Goal: Information Seeking & Learning: Learn about a topic

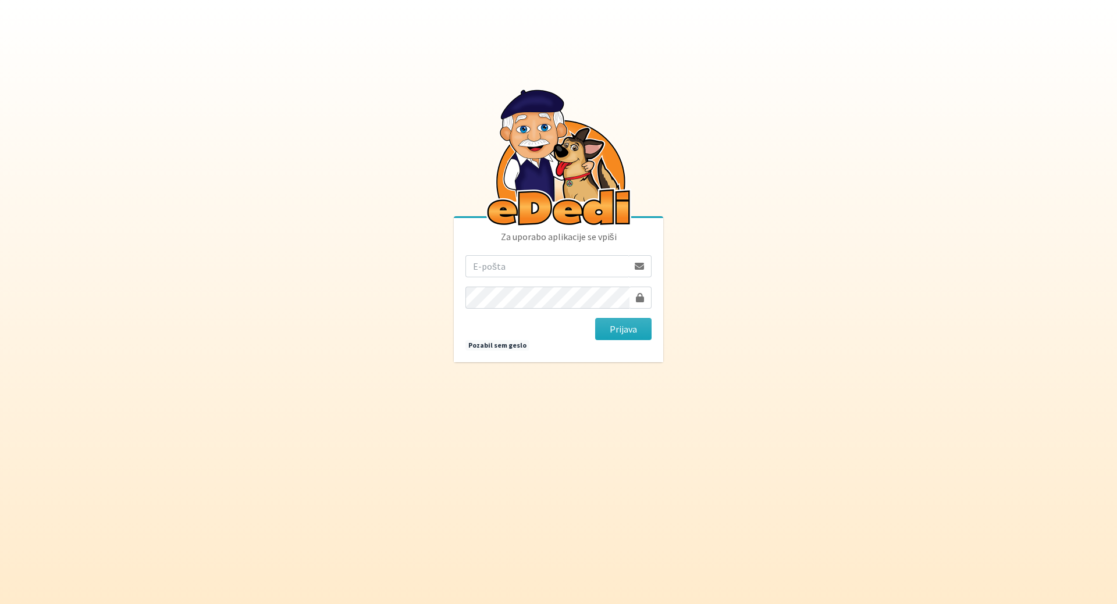
click at [519, 251] on p "Za uporabo aplikacije se vpiši" at bounding box center [558, 243] width 186 height 26
click at [517, 273] on input "email" at bounding box center [546, 266] width 163 height 22
drag, startPoint x: 538, startPoint y: 265, endPoint x: 766, endPoint y: 290, distance: 228.8
click at [759, 289] on body "Za uporabo aplikacije se vpiši mateja.nolimal@gmail.com Prijava Pozabil sem ges…" at bounding box center [558, 302] width 1117 height 604
type input "mateja.nolimal@erps.si"
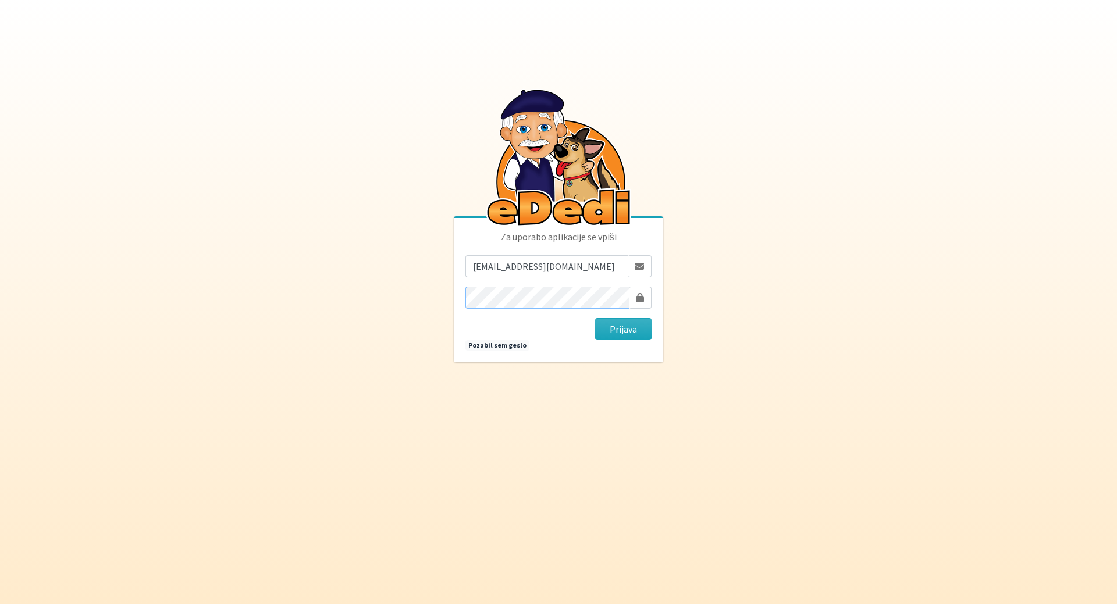
click at [595, 318] on button "Prijava" at bounding box center [623, 329] width 56 height 22
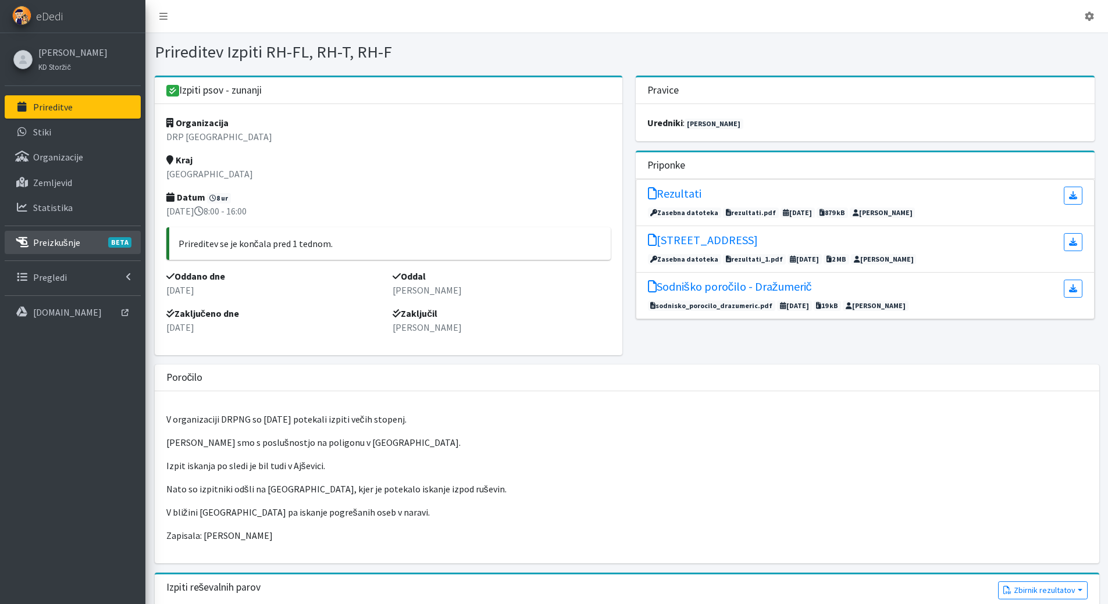
click at [36, 244] on p "Preizkušnje BETA" at bounding box center [56, 243] width 47 height 12
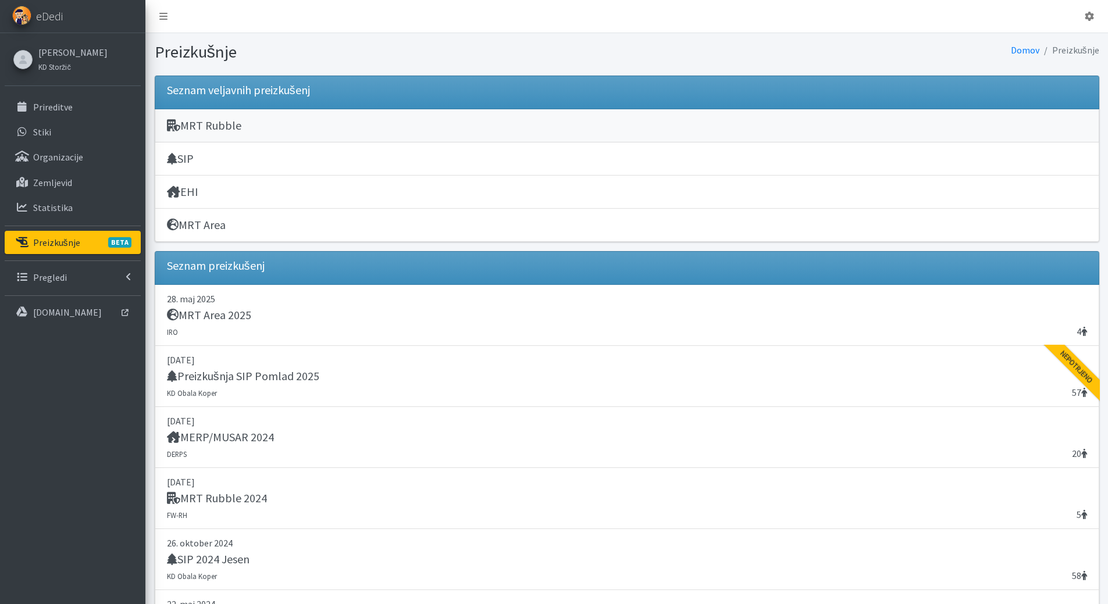
click at [208, 126] on h5 "MRT Rubble" at bounding box center [204, 126] width 74 height 14
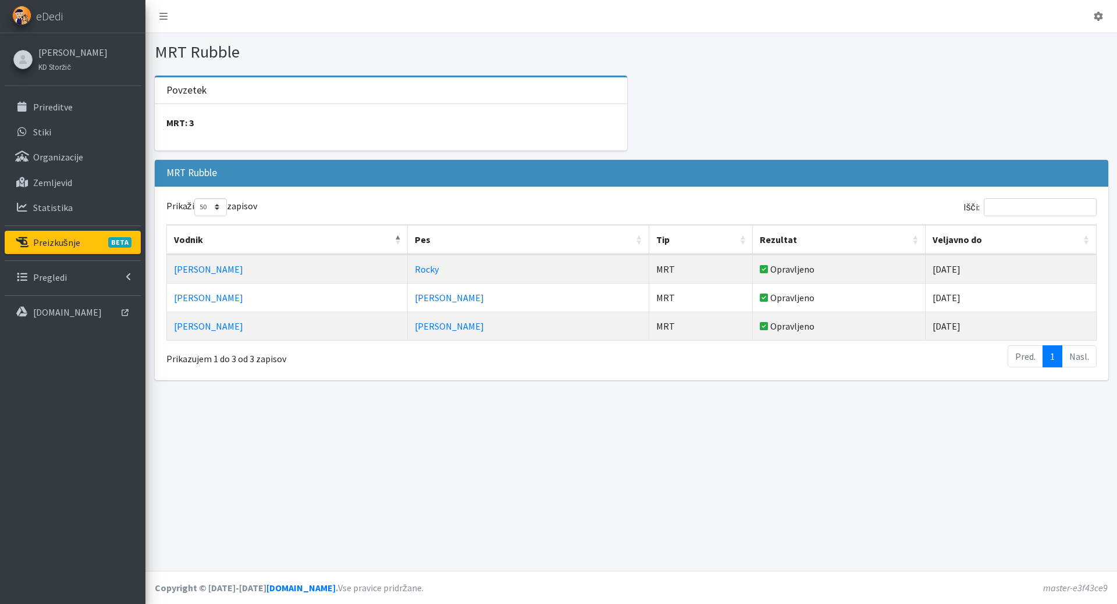
select select "50"
click at [47, 240] on p "Preizkušnje BETA" at bounding box center [56, 243] width 47 height 12
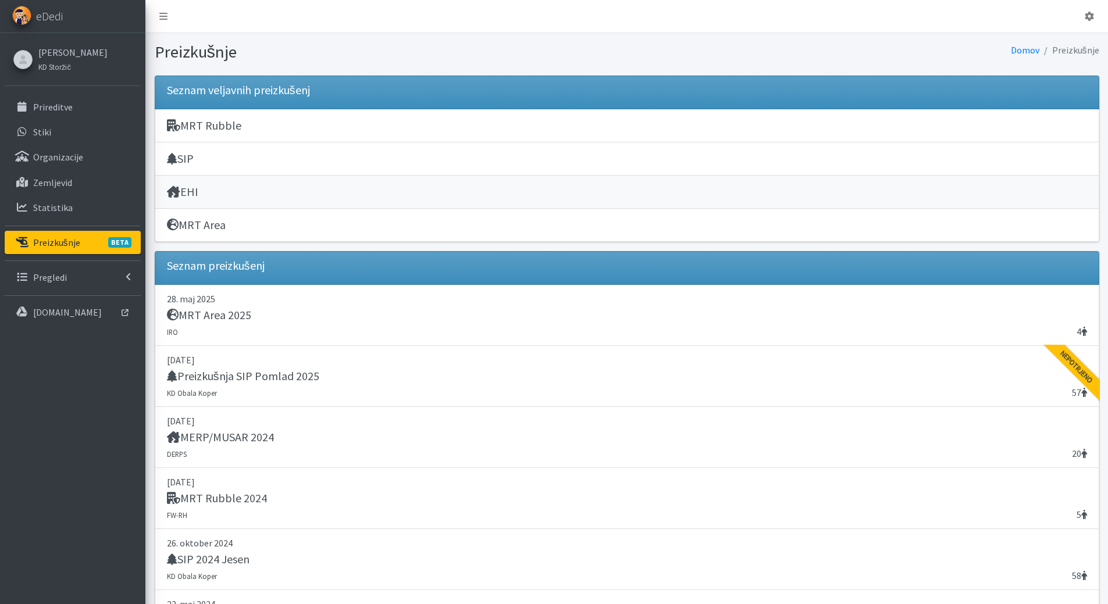
click at [199, 197] on div "EHI" at bounding box center [627, 193] width 920 height 16
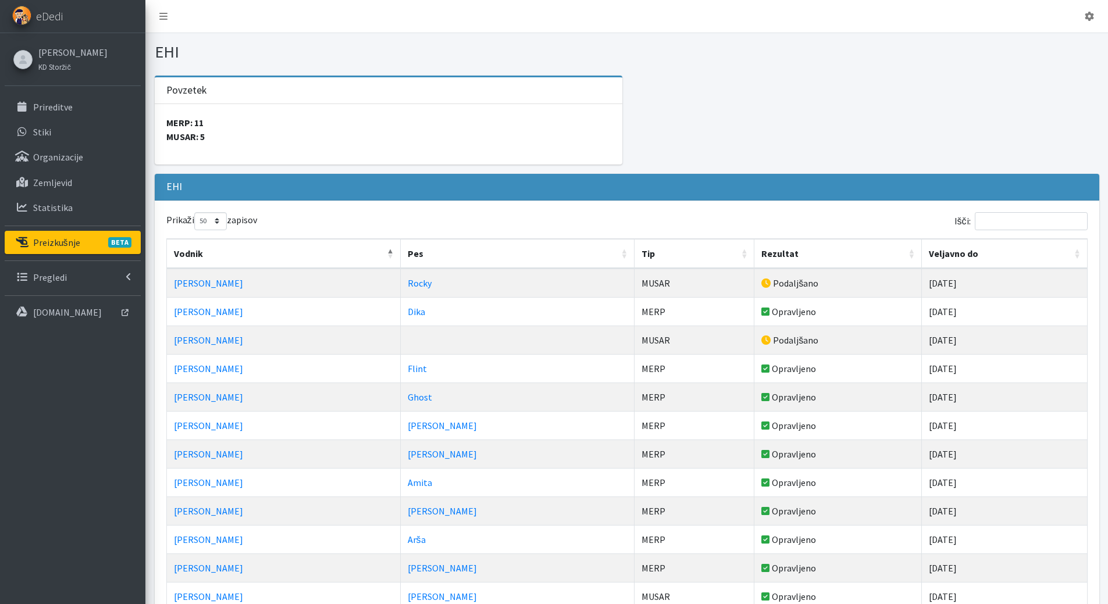
select select "50"
click at [50, 244] on p "Preizkušnje BETA" at bounding box center [56, 243] width 47 height 12
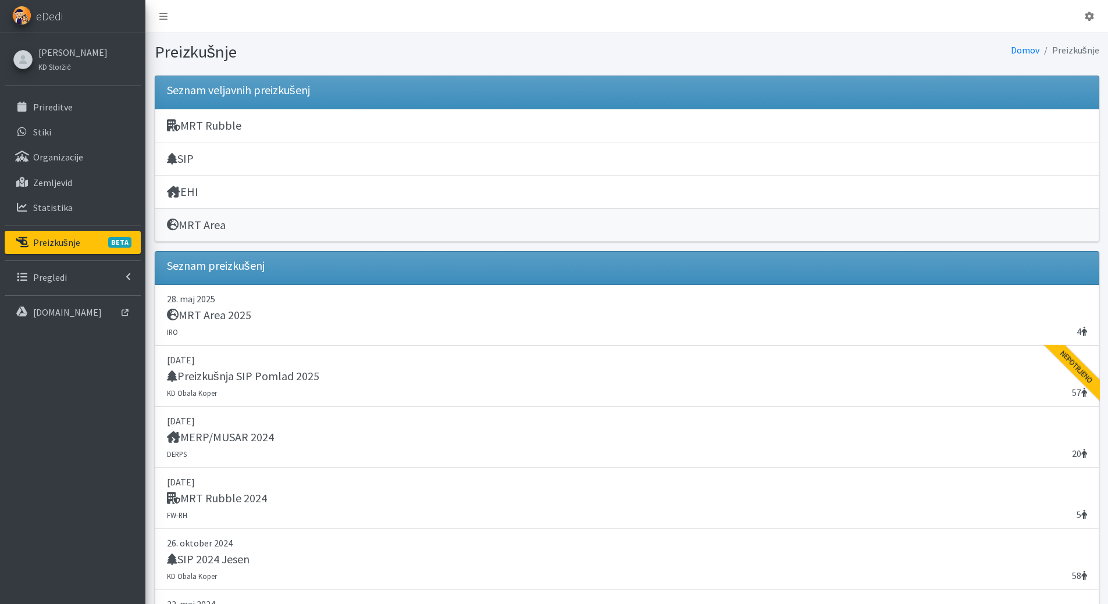
click at [199, 226] on h5 "MRT Area" at bounding box center [196, 225] width 59 height 14
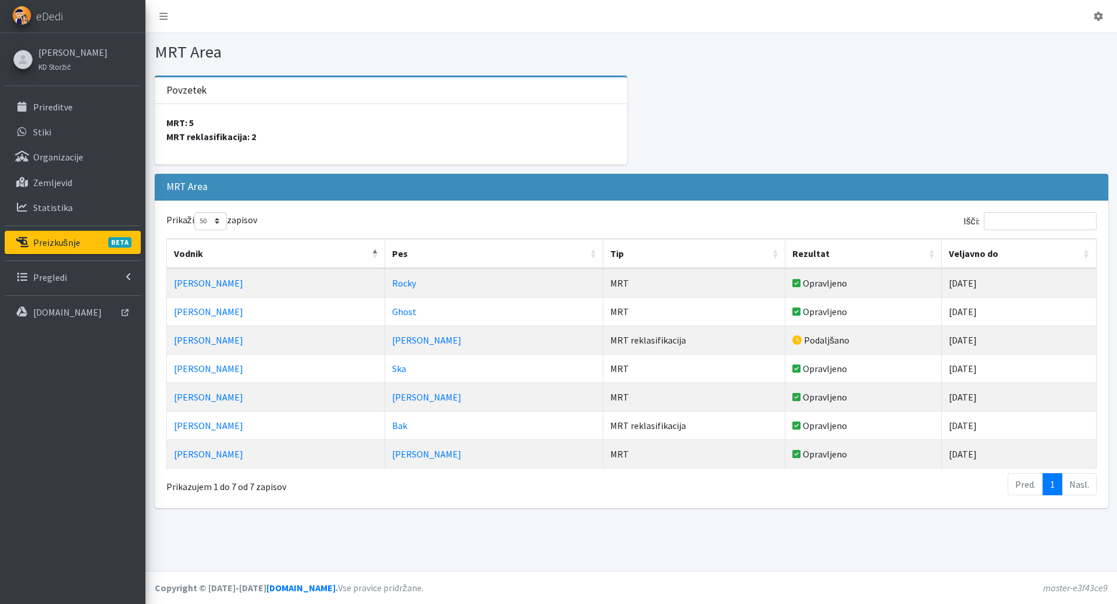
select select "50"
click at [55, 245] on p "Preizkušnje BETA" at bounding box center [56, 243] width 47 height 12
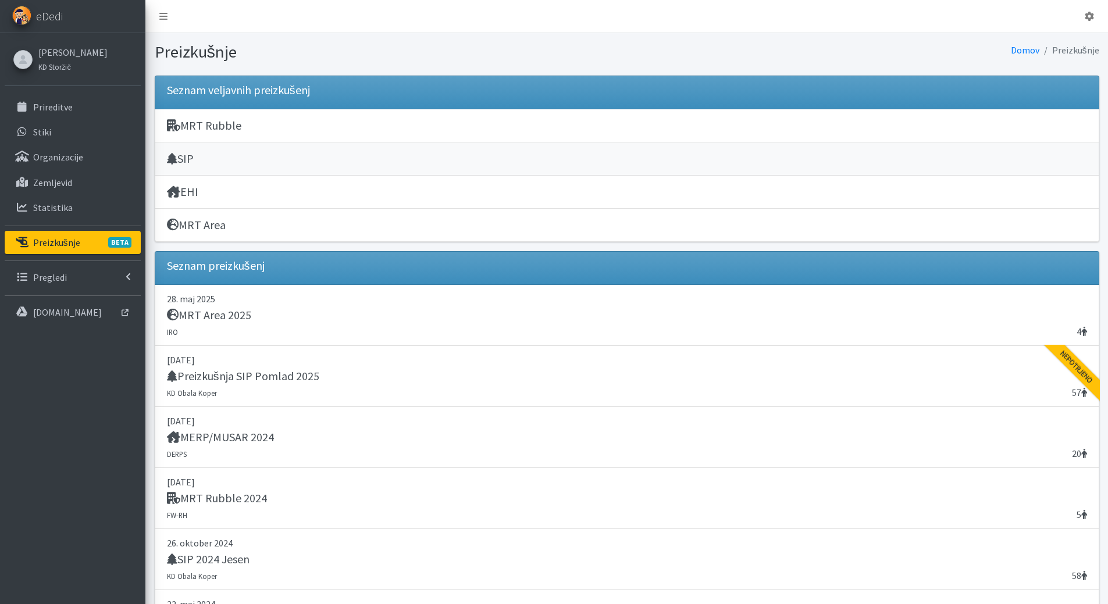
click at [213, 154] on div "SIP" at bounding box center [627, 160] width 920 height 16
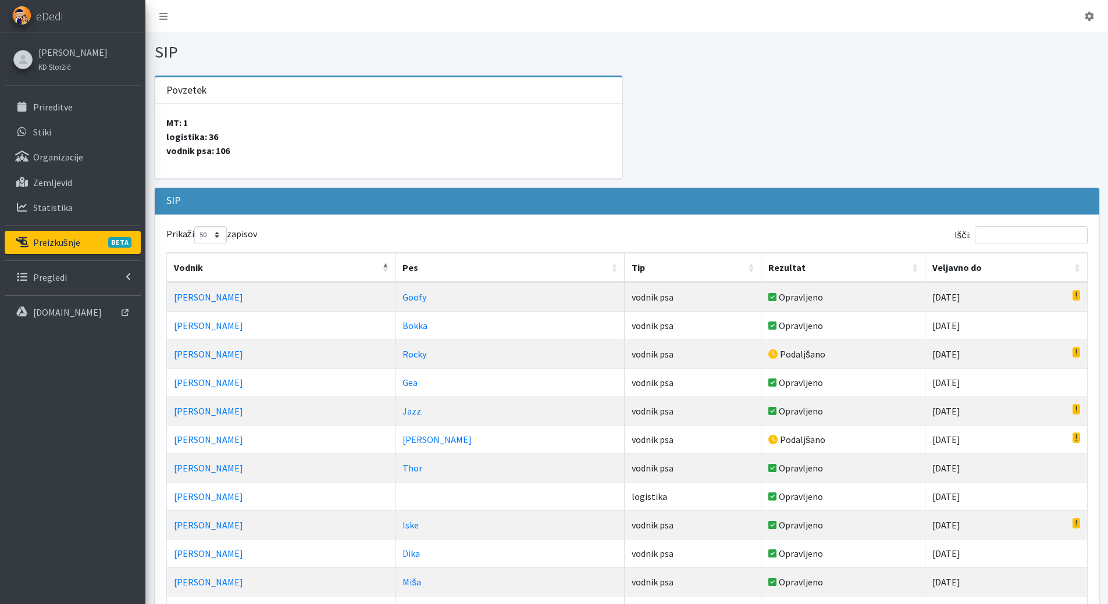
select select "50"
click at [1076, 259] on th "Veljavno do" at bounding box center [1007, 268] width 162 height 30
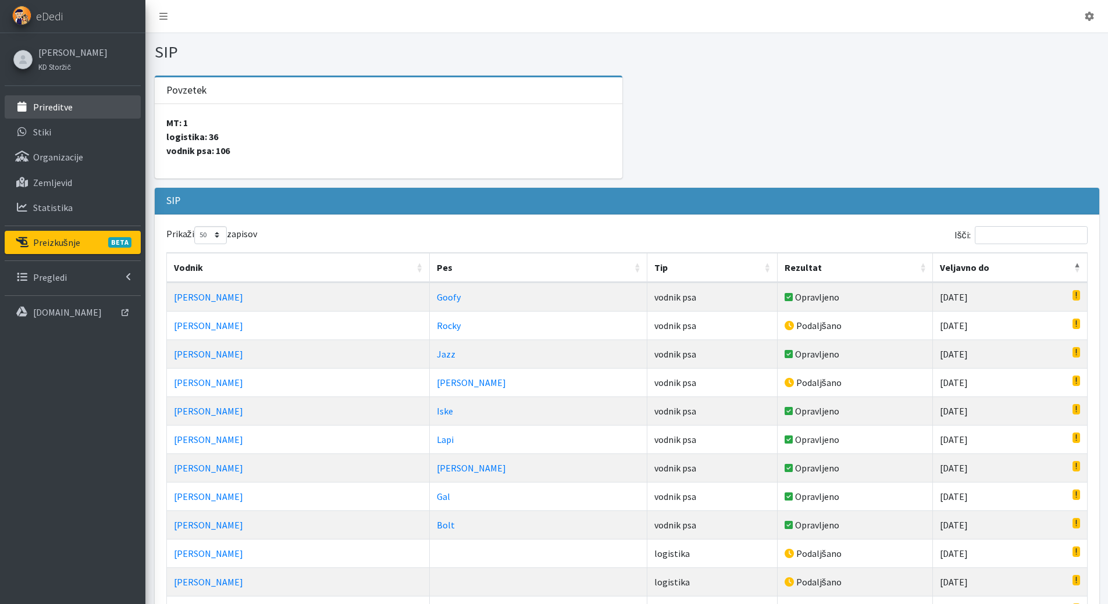
click at [69, 105] on p "Prireditve" at bounding box center [53, 107] width 40 height 12
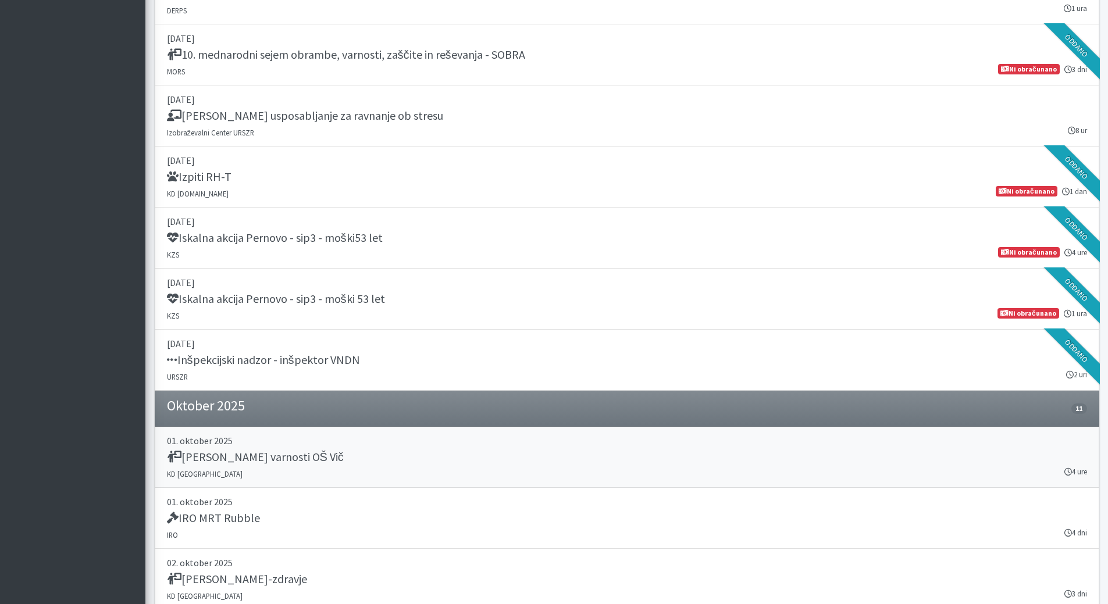
scroll to position [1687, 0]
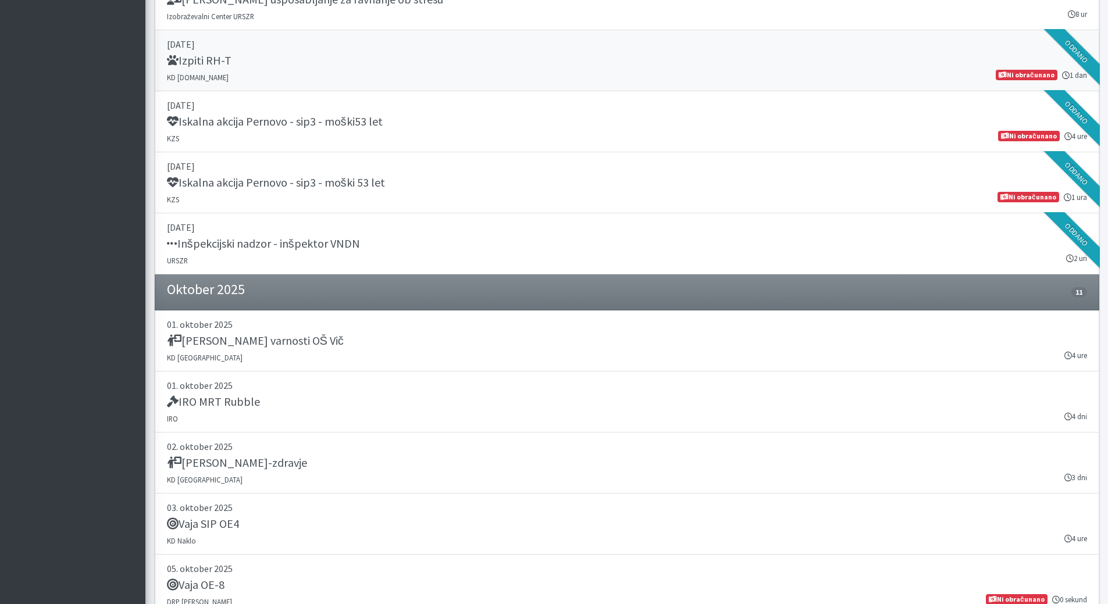
click at [290, 57] on div "Izpiti RH-T" at bounding box center [627, 62] width 920 height 16
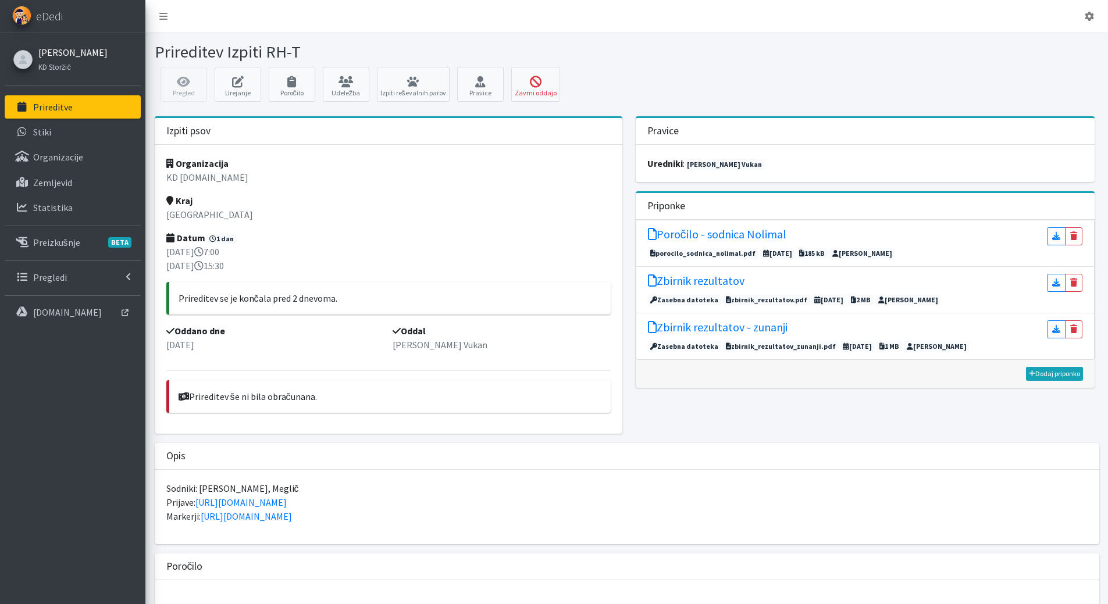
click at [46, 47] on link "[PERSON_NAME]" at bounding box center [72, 52] width 69 height 14
